Goal: Transaction & Acquisition: Purchase product/service

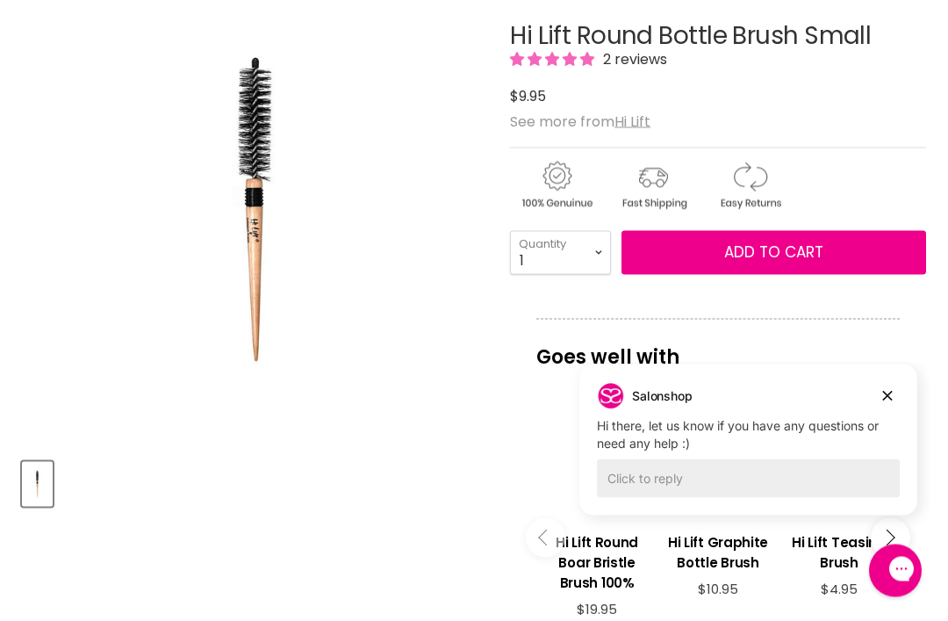
scroll to position [285, 0]
click at [630, 118] on u "Hi Lift" at bounding box center [632, 121] width 36 height 20
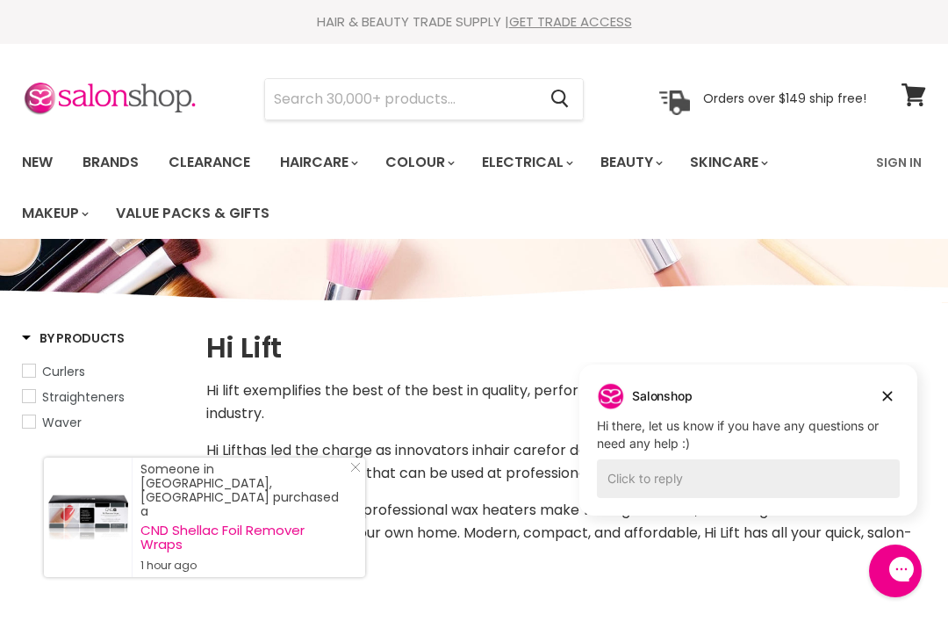
click at [298, 95] on input "Search" at bounding box center [400, 99] width 271 height 40
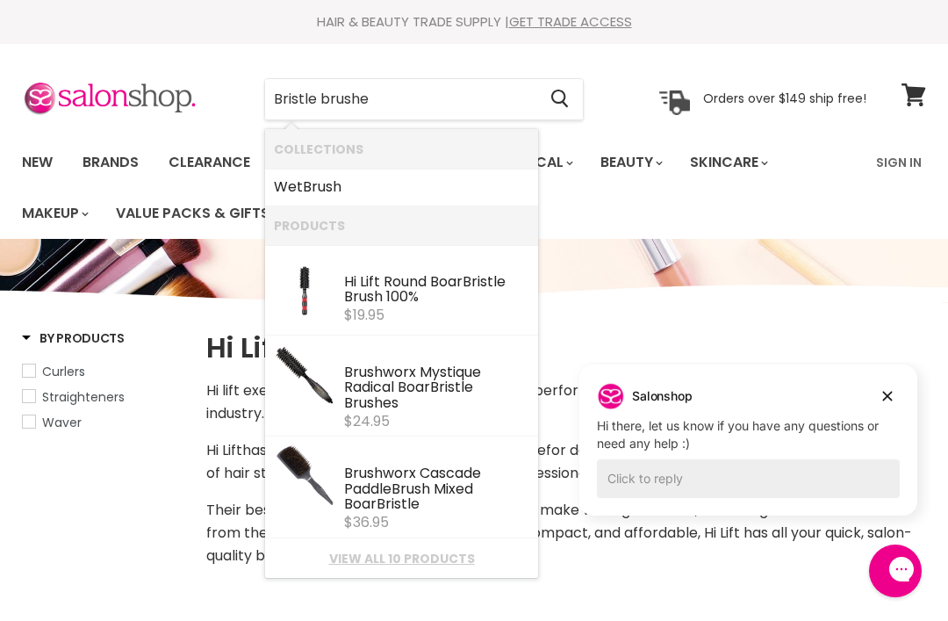
type input "Bristle brushes"
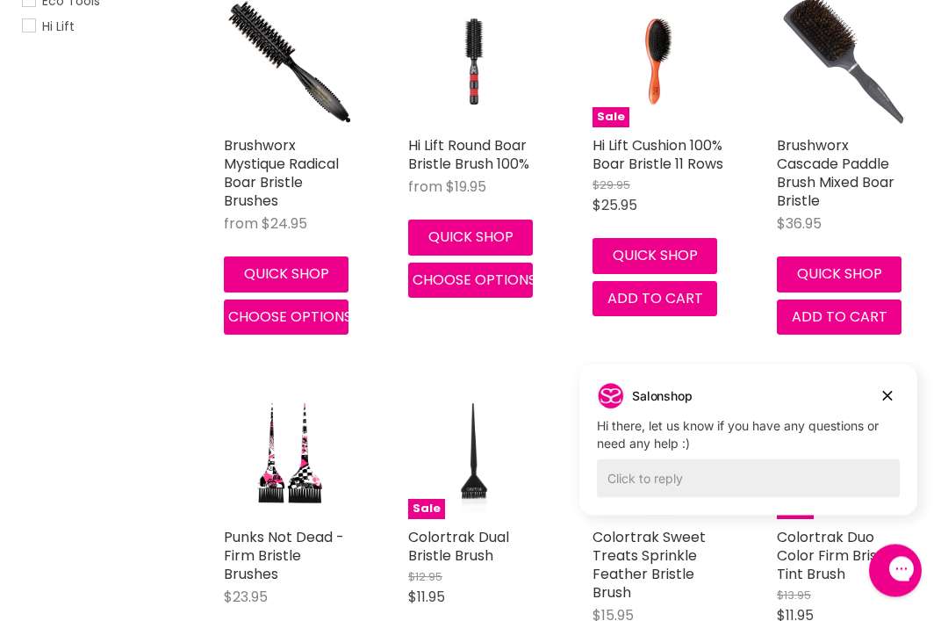
scroll to position [454, 0]
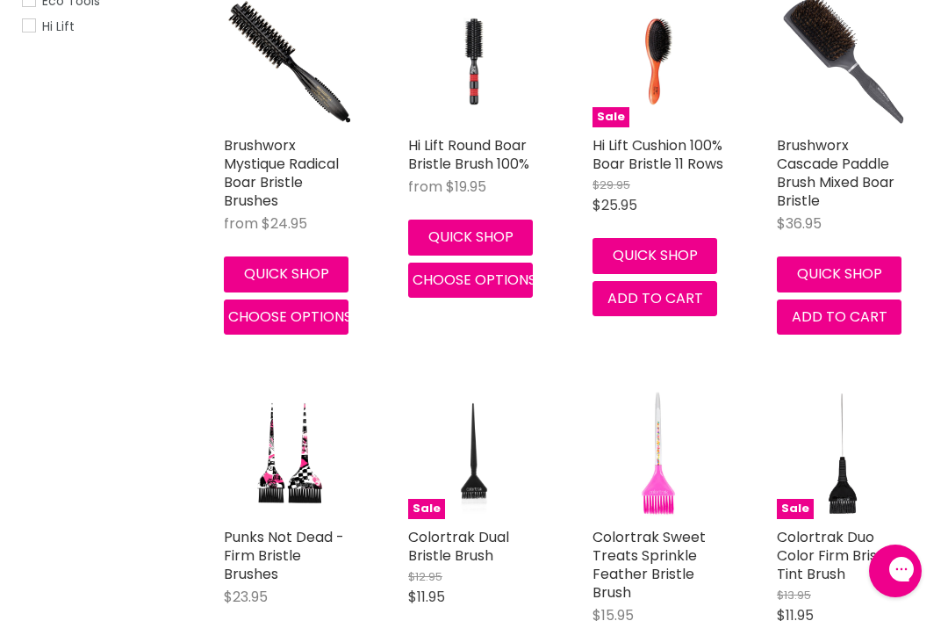
click at [896, 449] on img "Main content" at bounding box center [843, 453] width 132 height 132
